Goal: Information Seeking & Learning: Learn about a topic

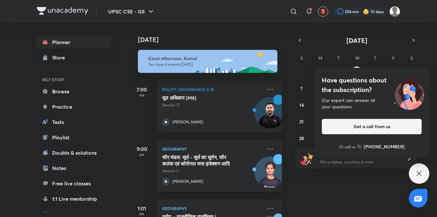
click at [418, 178] on div "Have questions about the subscription? Our expert can answer all your questions…" at bounding box center [419, 174] width 20 height 20
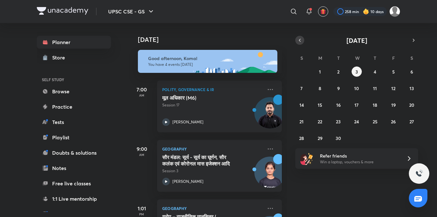
click at [304, 41] on button "button" at bounding box center [300, 40] width 9 height 9
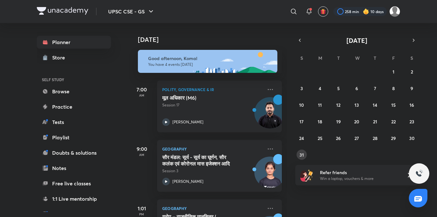
click at [304, 155] on abbr "31" at bounding box center [302, 155] width 4 height 6
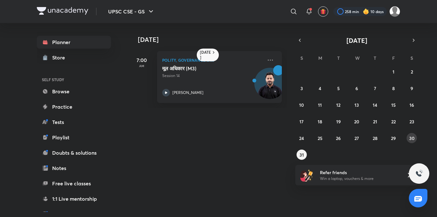
click at [413, 140] on abbr "30" at bounding box center [412, 138] width 5 height 6
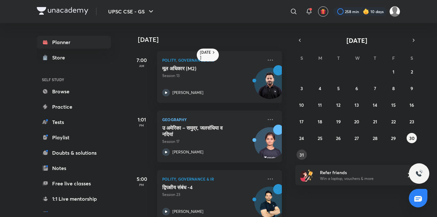
click at [302, 157] on abbr "31" at bounding box center [302, 155] width 4 height 6
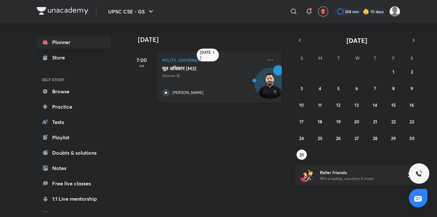
click at [169, 92] on icon at bounding box center [166, 93] width 8 height 8
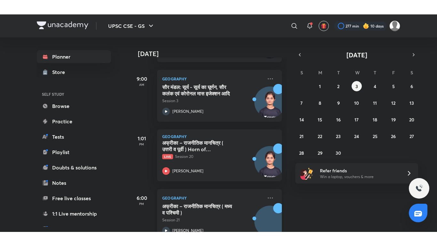
scroll to position [96, 0]
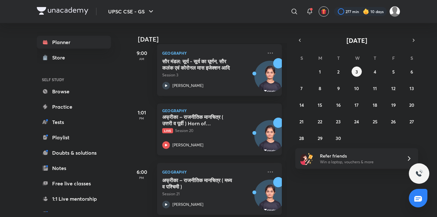
click at [165, 142] on icon at bounding box center [166, 146] width 8 height 8
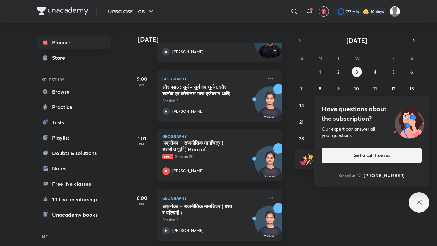
scroll to position [75, 0]
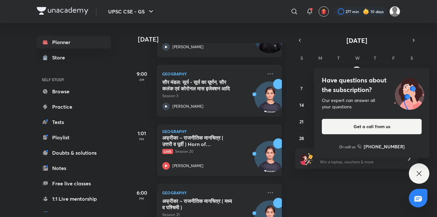
click at [166, 169] on icon at bounding box center [166, 166] width 8 height 8
click at [166, 163] on icon at bounding box center [166, 166] width 8 height 8
